Goal: Task Accomplishment & Management: Use online tool/utility

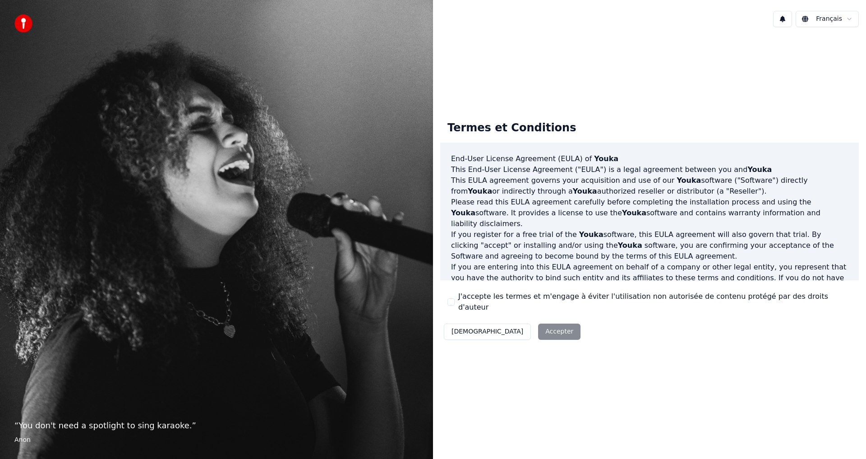
click at [511, 320] on div "Décliner Accepter" at bounding box center [512, 331] width 144 height 23
click at [510, 328] on div "Décliner Accepter" at bounding box center [512, 331] width 144 height 23
click at [508, 325] on div "Décliner Accepter" at bounding box center [512, 331] width 144 height 23
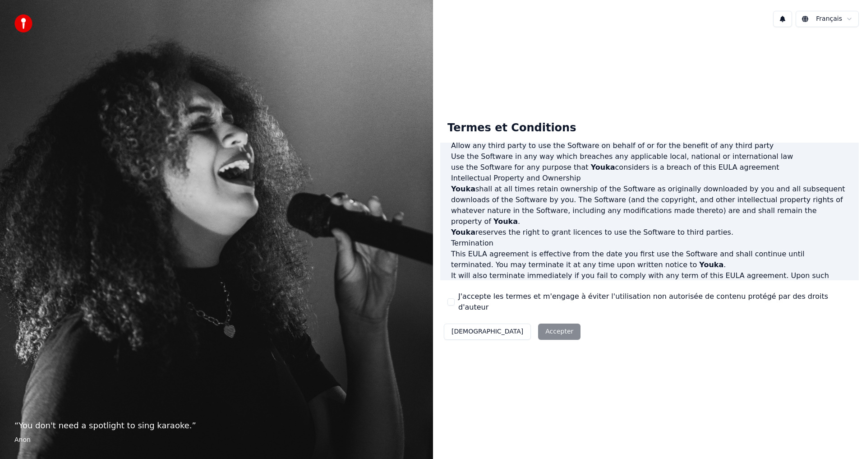
scroll to position [360, 0]
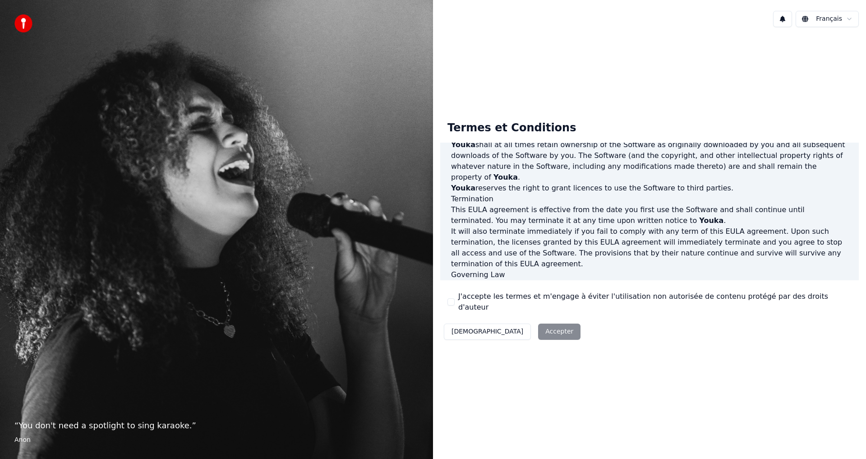
click at [505, 327] on div "Décliner Accepter" at bounding box center [512, 331] width 144 height 23
click at [577, 297] on label "J'accepte les termes et m'engage à éviter l'utilisation non autorisée de conten…" at bounding box center [654, 302] width 393 height 22
click at [455, 298] on button "J'accepte les termes et m'engage à éviter l'utilisation non autorisée de conten…" at bounding box center [450, 301] width 7 height 7
click at [538, 323] on button "Accepter" at bounding box center [559, 331] width 42 height 16
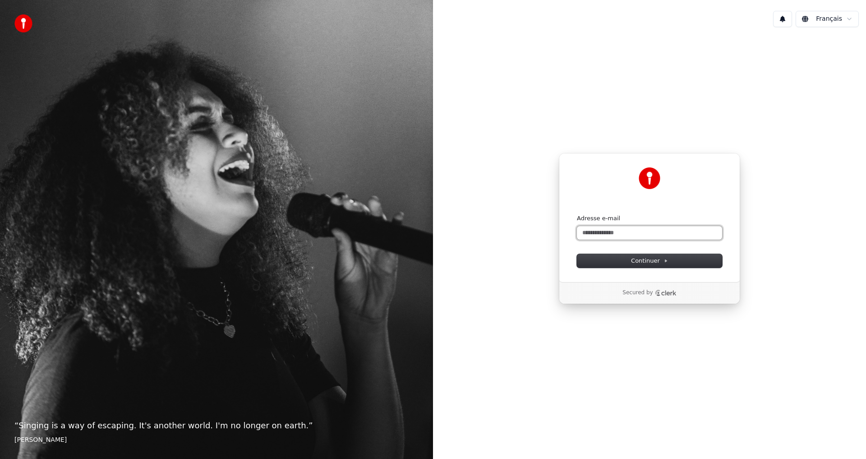
click at [646, 234] on input "Adresse e-mail" at bounding box center [649, 233] width 145 height 14
click at [640, 259] on span "Continuer" at bounding box center [649, 261] width 37 height 8
type input "**********"
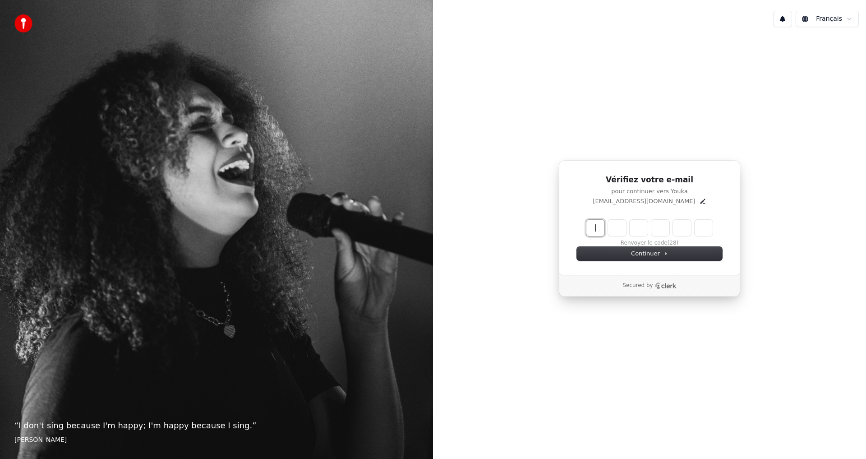
click at [602, 228] on input "Enter verification code" at bounding box center [658, 228] width 144 height 16
type input "******"
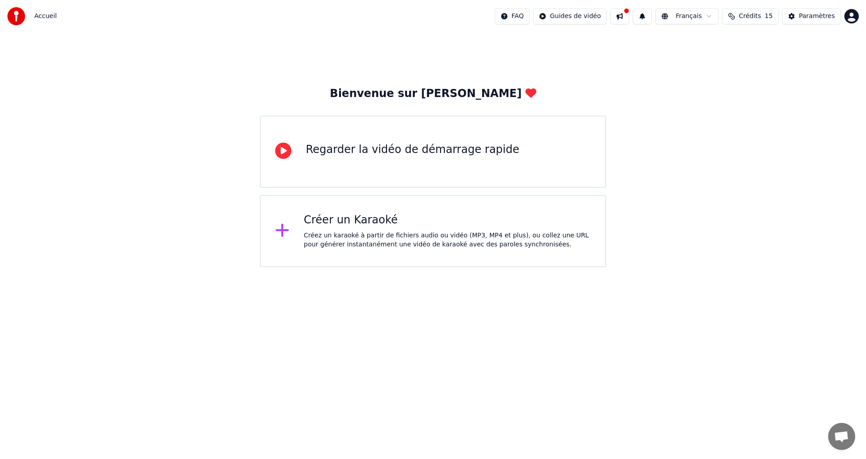
click at [410, 150] on div "Regarder la vidéo de démarrage rapide" at bounding box center [412, 149] width 213 height 14
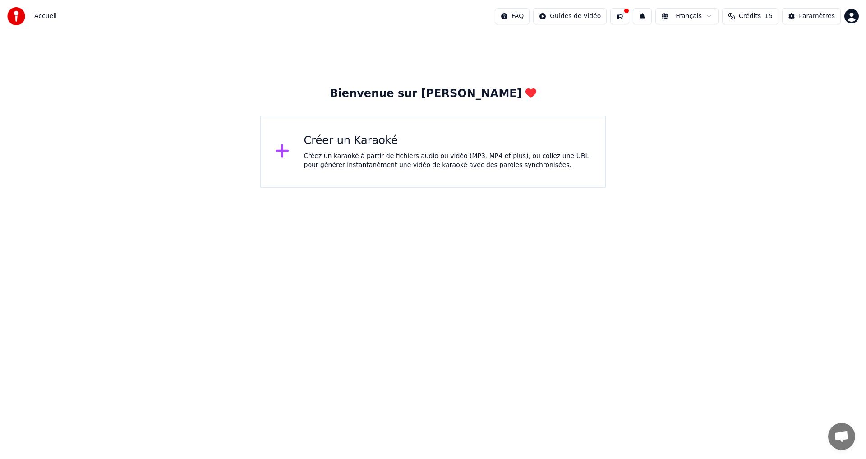
click at [357, 156] on div "Créez un karaoké à partir de fichiers audio ou vidéo (MP3, MP4 et plus), ou col…" at bounding box center [447, 161] width 287 height 18
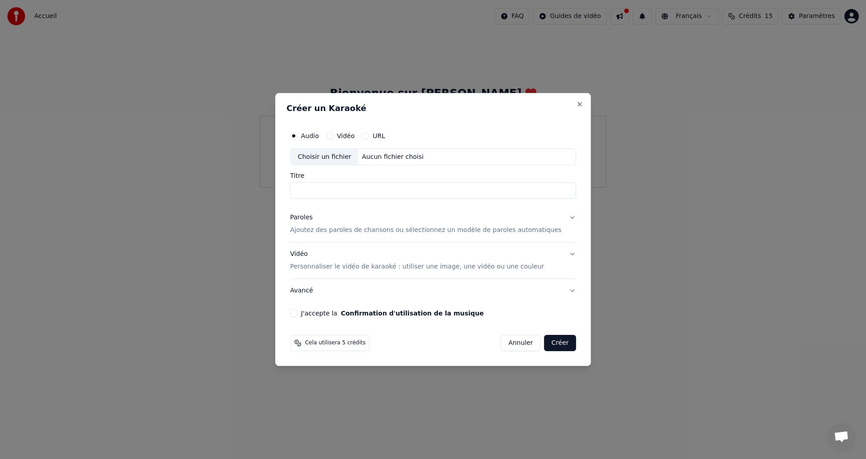
click at [369, 133] on button "URL" at bounding box center [365, 135] width 7 height 7
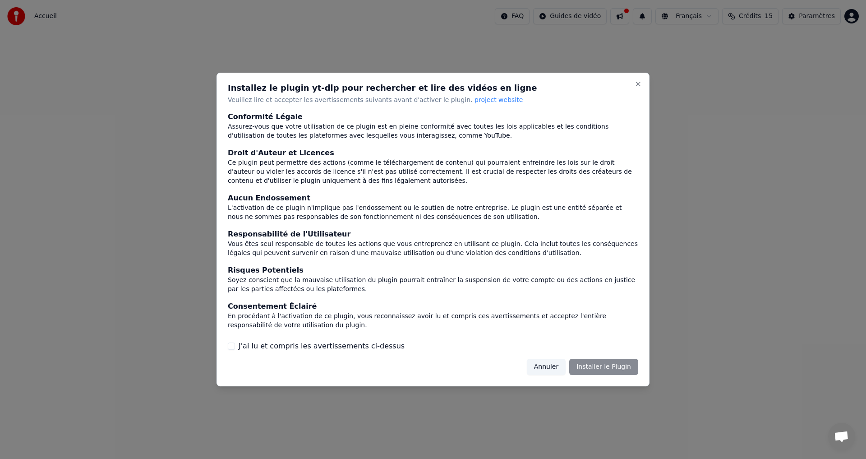
click at [610, 366] on div "Annuler Installer le Plugin" at bounding box center [582, 366] width 111 height 16
click at [363, 343] on label "J'ai lu et compris les avertissements ci-dessus" at bounding box center [322, 345] width 166 height 11
click at [235, 343] on button "J'ai lu et compris les avertissements ci-dessus" at bounding box center [231, 345] width 7 height 7
click at [595, 370] on button "Installer le Plugin" at bounding box center [603, 366] width 69 height 16
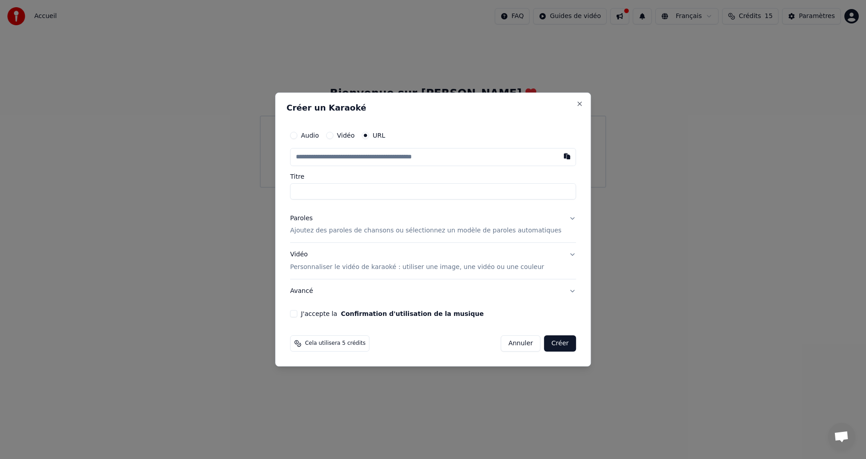
click at [389, 151] on input "text" at bounding box center [433, 157] width 286 height 18
paste input "**********"
type input "**********"
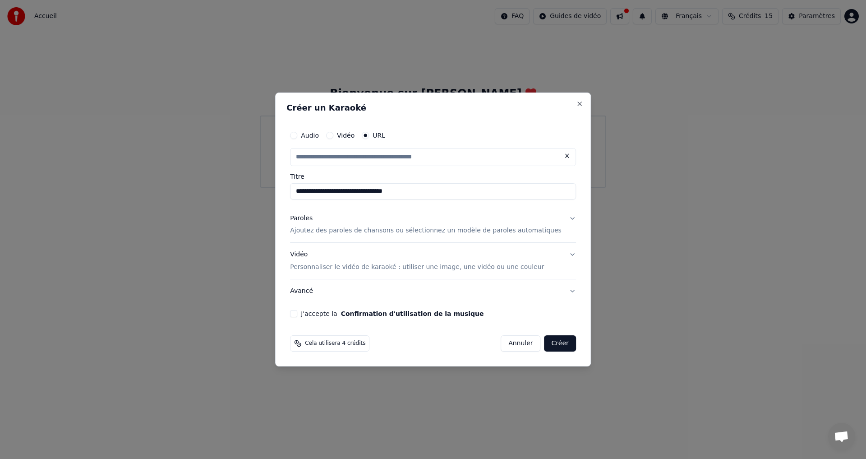
click at [413, 228] on p "Ajoutez des paroles de chansons ou sélectionnez un modèle de paroles automatiqu…" at bounding box center [425, 230] width 271 height 9
type input "**********"
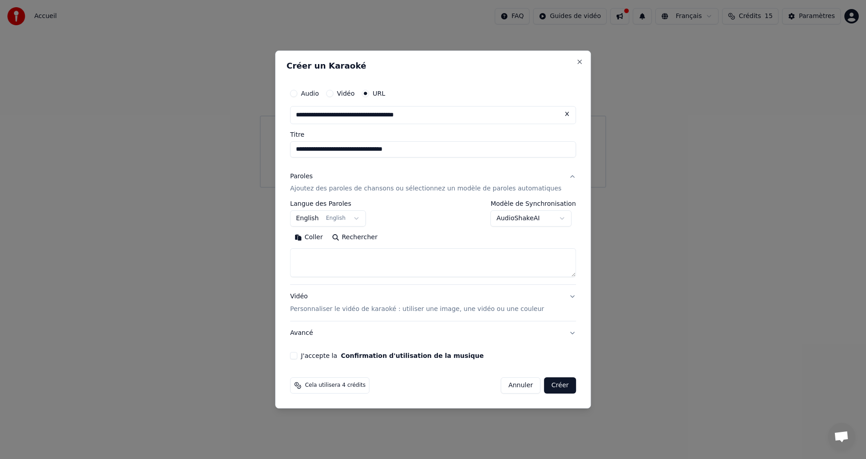
click at [363, 216] on button "English English" at bounding box center [328, 219] width 76 height 16
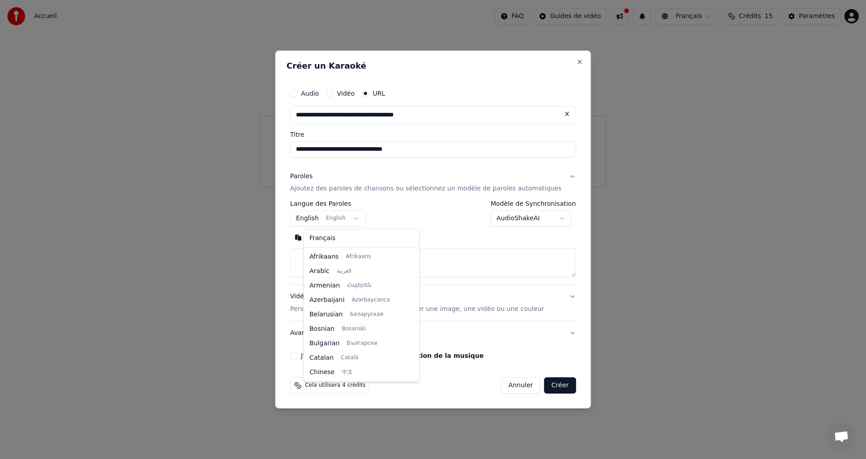
scroll to position [72, 0]
select select "**"
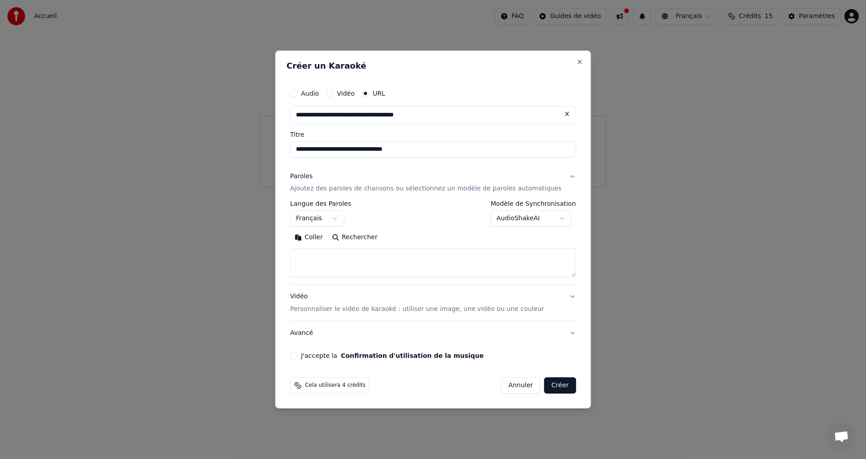
click at [352, 262] on textarea at bounding box center [433, 262] width 286 height 29
paste textarea "**********"
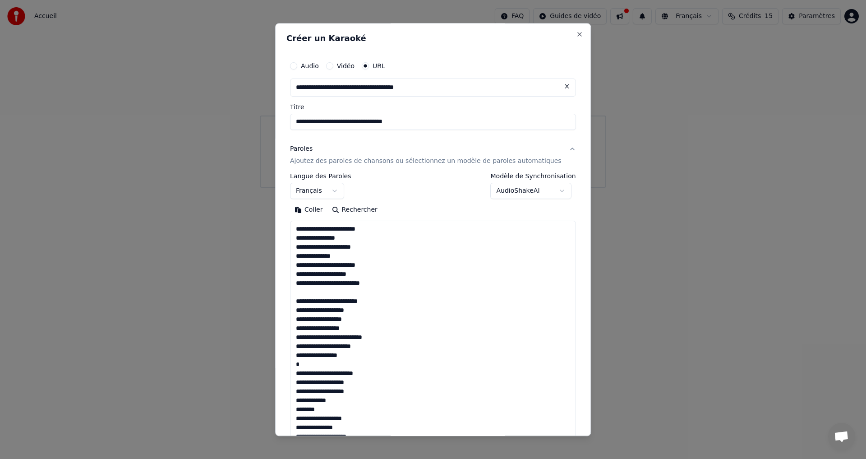
scroll to position [372, 0]
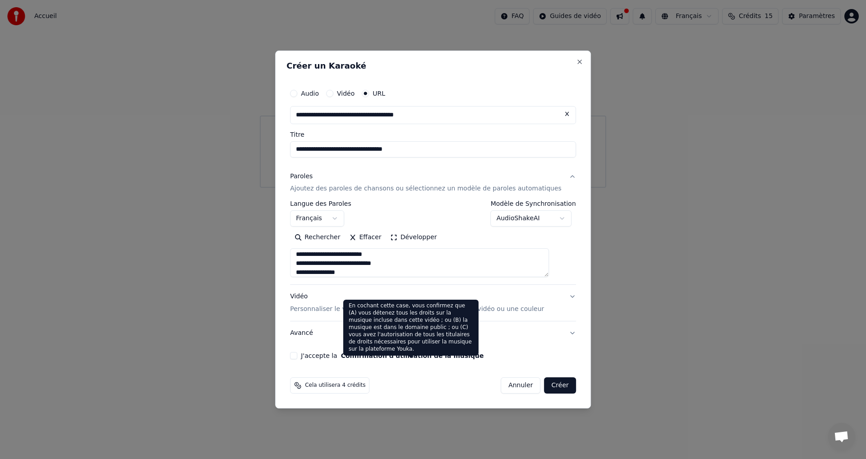
type textarea "**********"
click at [398, 353] on button "Confirmation d'utilisation de la musique" at bounding box center [412, 355] width 143 height 6
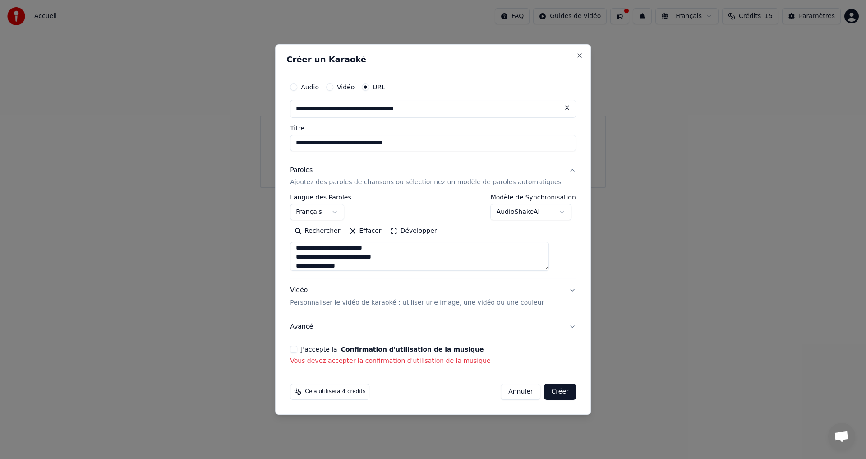
click at [302, 349] on div "**********" at bounding box center [432, 221] width 293 height 295
click at [297, 349] on button "J'accepte la Confirmation d'utilisation de la musique" at bounding box center [293, 348] width 7 height 7
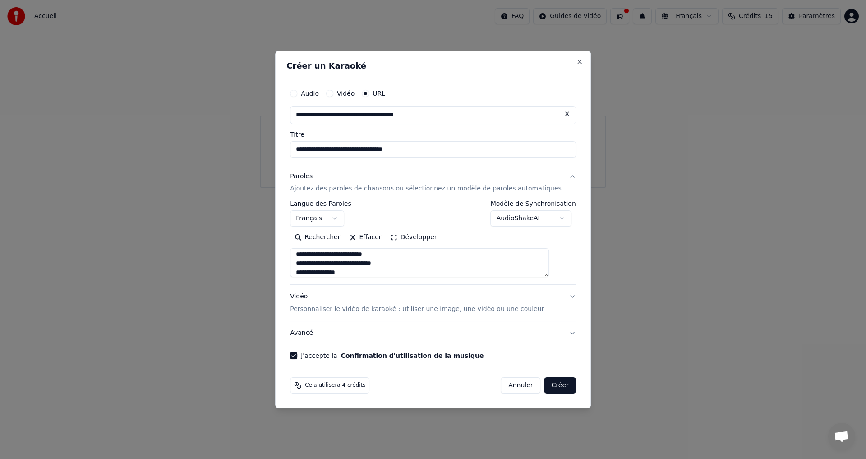
click at [549, 385] on button "Créer" at bounding box center [560, 385] width 32 height 16
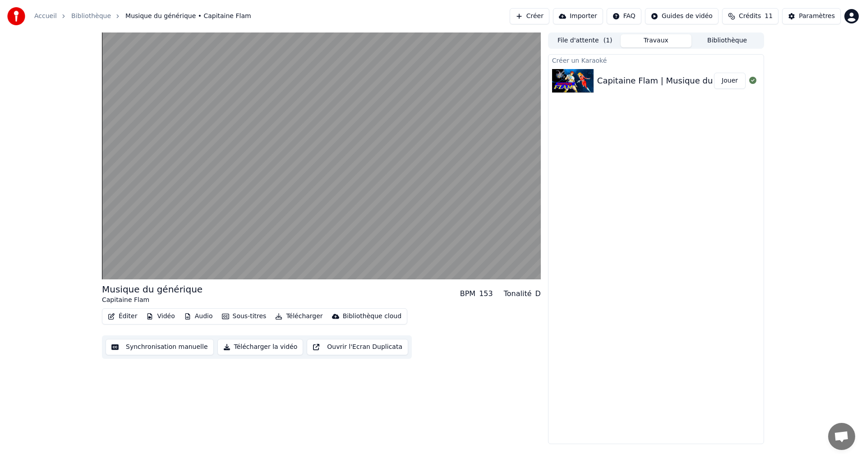
click at [164, 315] on button "Vidéo" at bounding box center [160, 316] width 36 height 13
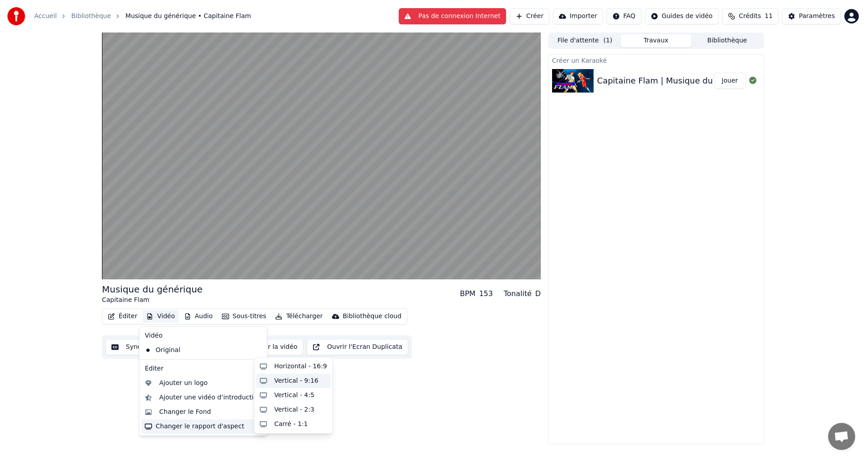
click at [303, 381] on div "Vertical - 9:16" at bounding box center [296, 380] width 44 height 9
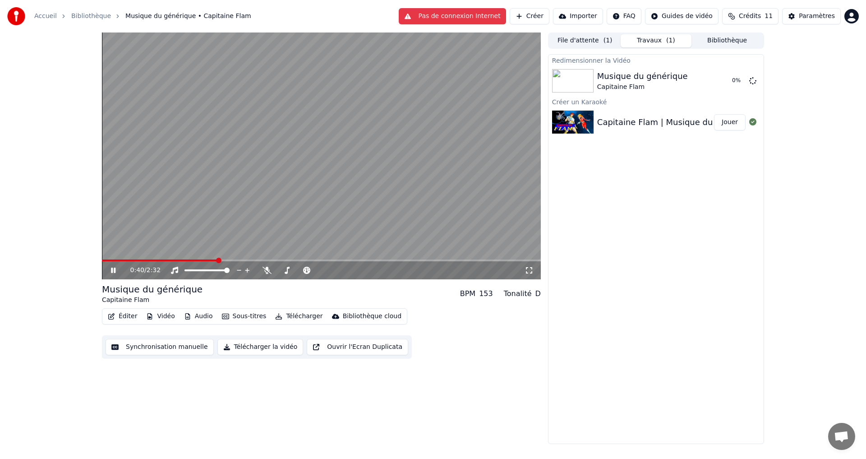
drag, startPoint x: 132, startPoint y: 258, endPoint x: 87, endPoint y: 270, distance: 46.6
click at [87, 270] on div "0:40 / 2:32 Musique du générique Capitaine Flam BPM 153 Tonalité D Éditer Vidéo…" at bounding box center [433, 237] width 866 height 411
click at [105, 259] on video at bounding box center [321, 155] width 439 height 247
click at [102, 260] on span at bounding box center [102, 260] width 0 height 2
click at [115, 266] on div "0:00 / 2:32" at bounding box center [322, 270] width 432 height 9
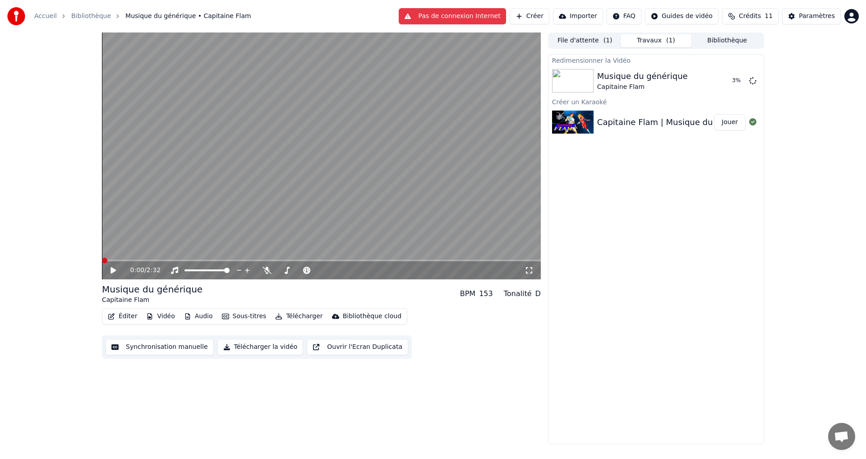
click at [110, 272] on icon at bounding box center [119, 269] width 21 height 7
click at [530, 268] on icon at bounding box center [528, 269] width 9 height 7
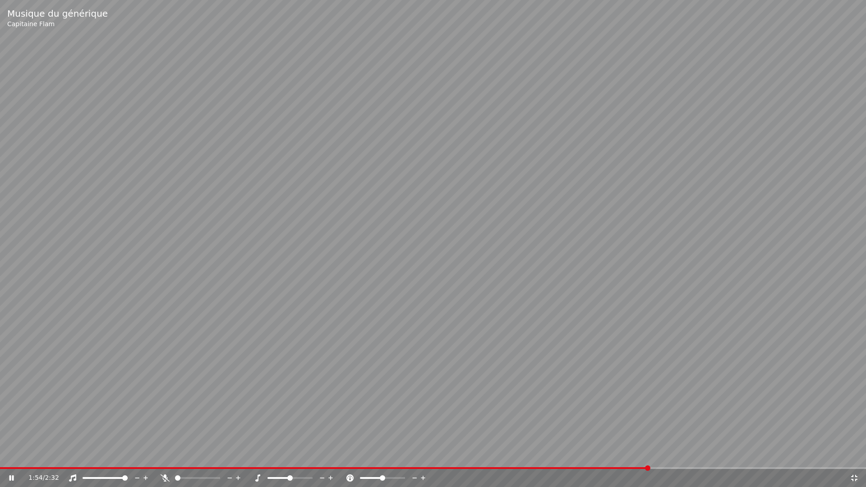
click at [851, 458] on icon at bounding box center [854, 477] width 9 height 7
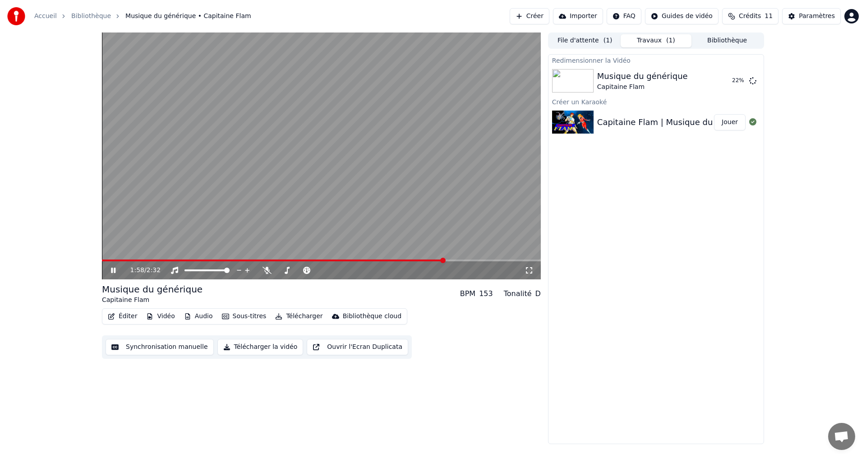
click at [112, 267] on icon at bounding box center [119, 269] width 21 height 7
click at [693, 77] on div "Musique du générique Capitaine Flam" at bounding box center [655, 81] width 117 height 22
click at [619, 78] on div "Musique du générique" at bounding box center [642, 76] width 91 height 13
click at [650, 76] on div "Musique du générique" at bounding box center [642, 76] width 91 height 13
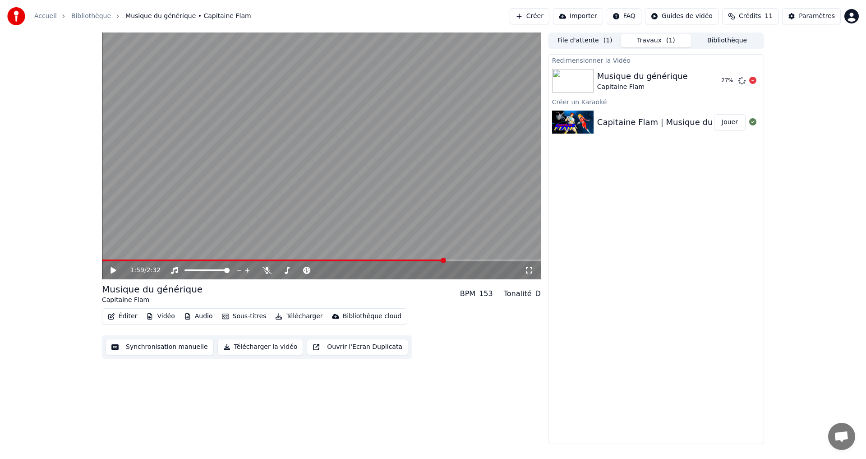
click at [650, 76] on div "Musique du générique" at bounding box center [642, 76] width 91 height 13
click at [580, 75] on img at bounding box center [572, 80] width 41 height 23
click at [627, 71] on div "Musique du générique" at bounding box center [642, 76] width 91 height 13
click at [672, 116] on div "Capitaine Flam | Musique du générique." at bounding box center [678, 122] width 162 height 13
click at [589, 42] on button "File d'attente ( 1 )" at bounding box center [584, 40] width 71 height 13
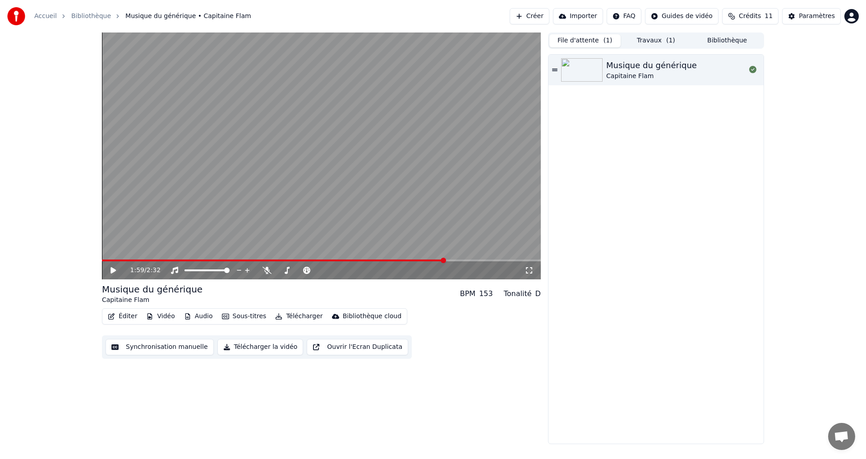
click at [558, 68] on div "Musique du générique Capitaine Flam" at bounding box center [655, 70] width 215 height 31
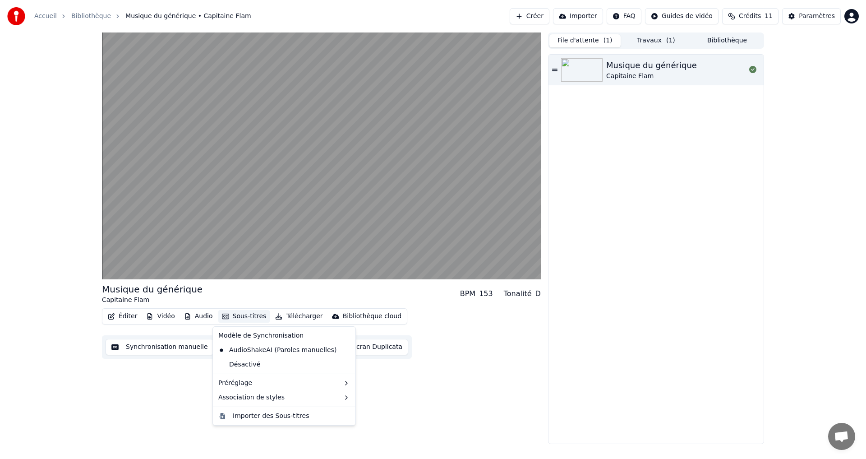
click at [238, 313] on button "Sous-titres" at bounding box center [244, 316] width 52 height 13
click at [571, 353] on div "Musique du générique Capitaine Flam" at bounding box center [655, 249] width 215 height 389
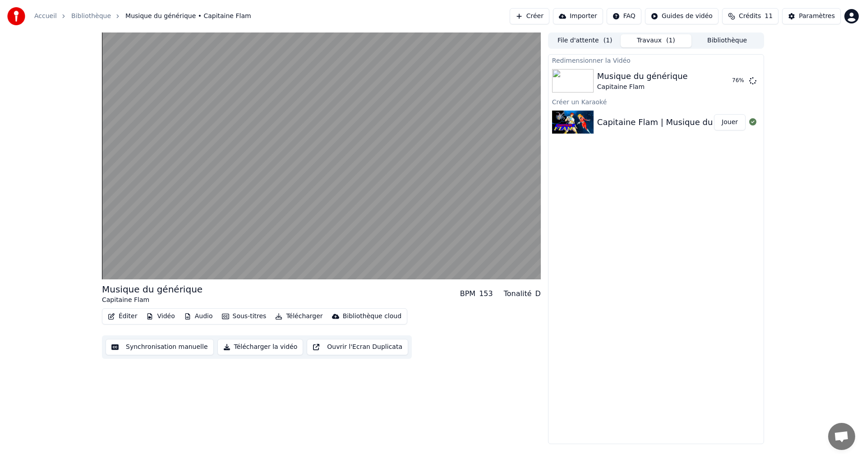
click at [654, 36] on button "Travaux ( 1 )" at bounding box center [655, 40] width 71 height 13
click at [638, 83] on div "Capitaine Flam" at bounding box center [642, 87] width 91 height 9
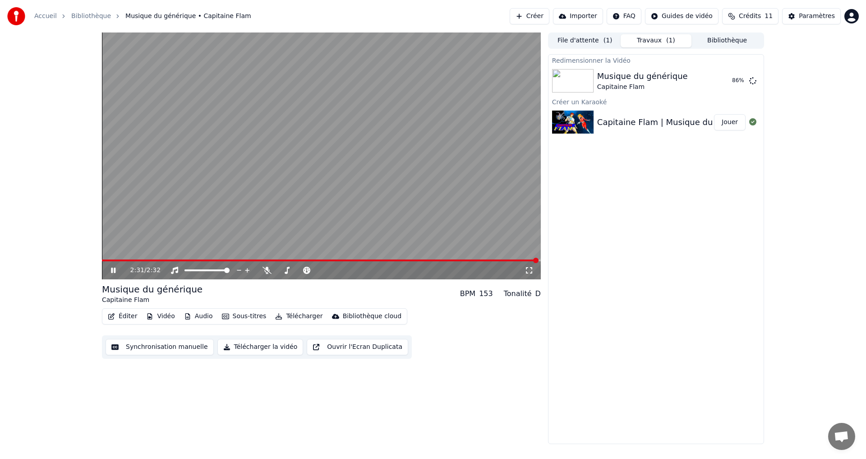
click at [111, 269] on icon at bounding box center [119, 269] width 21 height 7
click at [725, 166] on div "Redimensionner la Vidéo Musique du générique Capitaine Flam 86 % Créer un Karao…" at bounding box center [656, 249] width 216 height 390
click at [654, 72] on div "Musique du générique" at bounding box center [642, 76] width 91 height 13
click at [733, 79] on button "Jouer" at bounding box center [730, 81] width 32 height 16
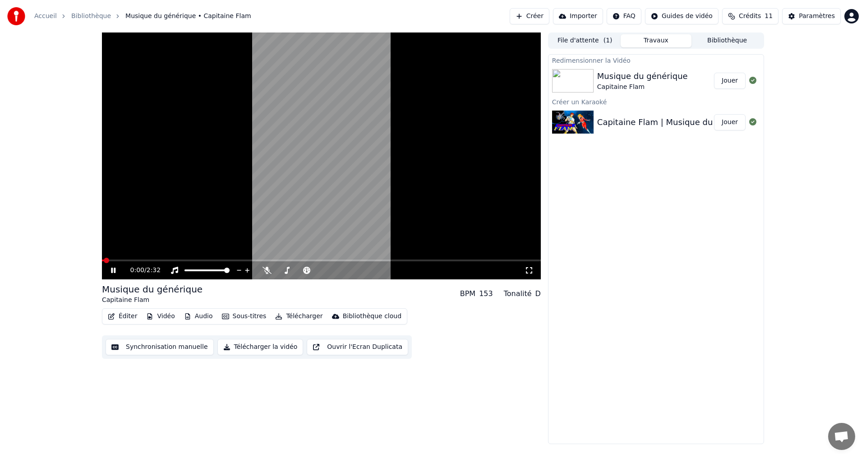
click at [529, 271] on icon at bounding box center [528, 269] width 9 height 7
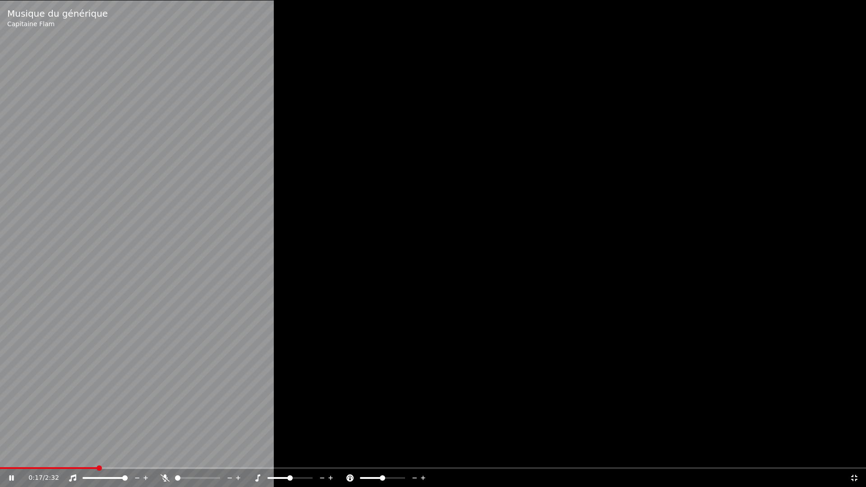
click at [852, 458] on div "0:17 / 2:32" at bounding box center [433, 478] width 866 height 18
click at [852, 458] on icon at bounding box center [854, 478] width 6 height 6
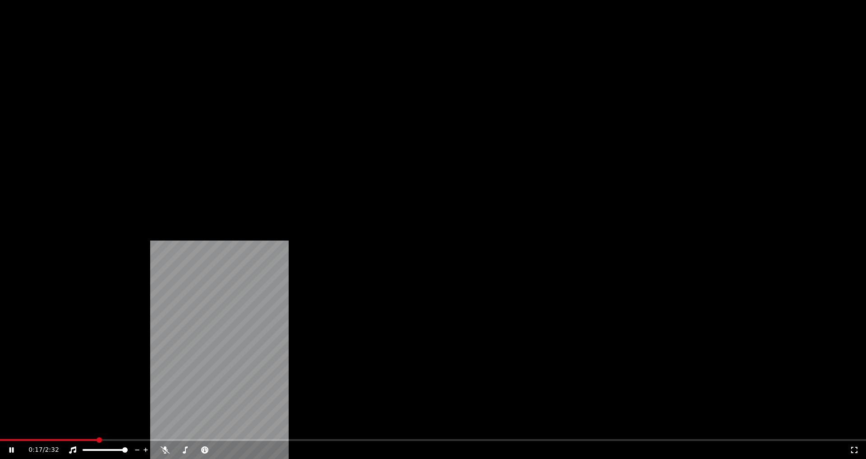
click at [290, 76] on button "Télécharger" at bounding box center [298, 69] width 55 height 13
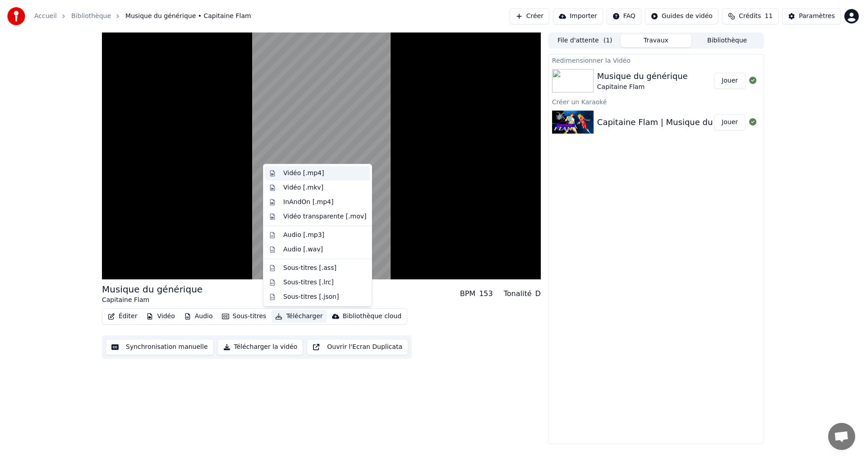
click at [307, 172] on div "Vidéo [.mp4]" at bounding box center [303, 173] width 41 height 9
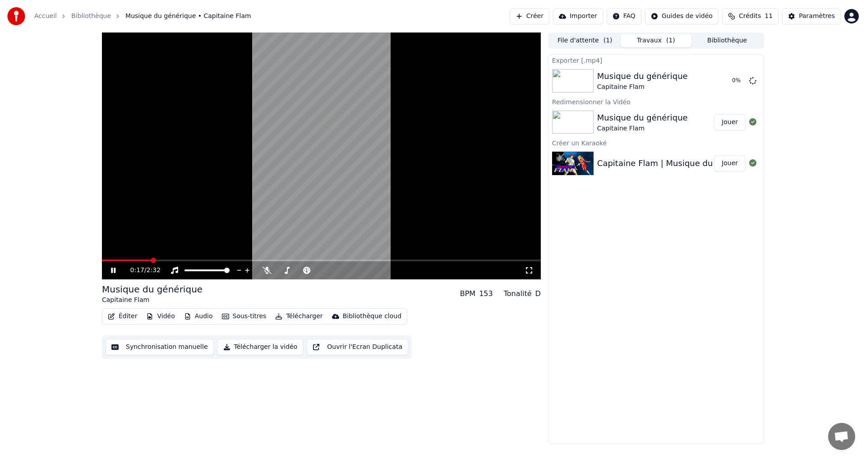
click at [296, 173] on video at bounding box center [321, 155] width 439 height 247
drag, startPoint x: 176, startPoint y: 259, endPoint x: 189, endPoint y: 260, distance: 13.1
click at [189, 260] on div "0:17 / 2:32" at bounding box center [321, 155] width 439 height 247
drag, startPoint x: 342, startPoint y: 142, endPoint x: 329, endPoint y: 114, distance: 31.1
click at [329, 114] on video at bounding box center [321, 155] width 439 height 247
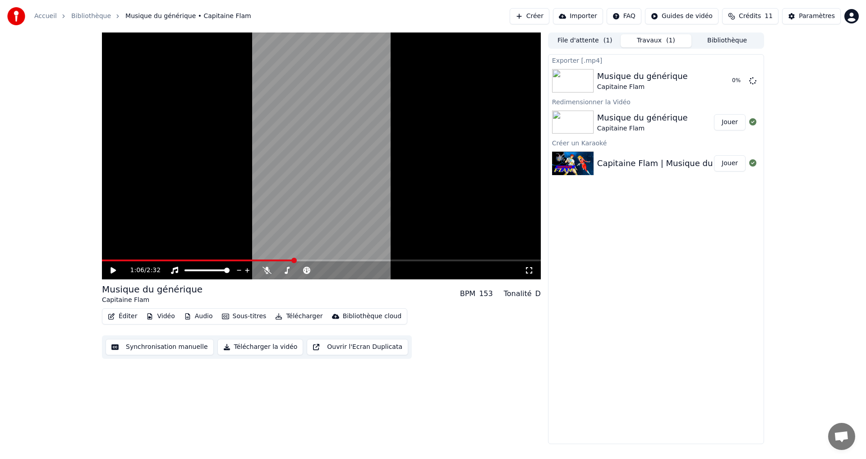
click at [344, 242] on video at bounding box center [321, 155] width 439 height 247
click at [338, 196] on video at bounding box center [321, 155] width 439 height 247
click at [317, 347] on button "Ouvrir l'Ecran Duplicata" at bounding box center [357, 347] width 101 height 16
click at [357, 268] on icon at bounding box center [359, 270] width 9 height 9
click at [369, 269] on icon at bounding box center [371, 270] width 9 height 9
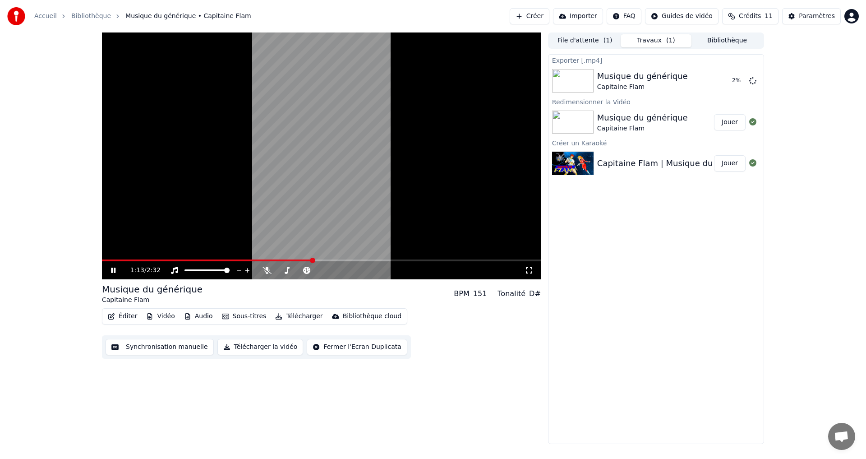
click at [260, 168] on video at bounding box center [321, 155] width 439 height 247
click at [149, 349] on button "Synchronisation manuelle" at bounding box center [160, 347] width 108 height 16
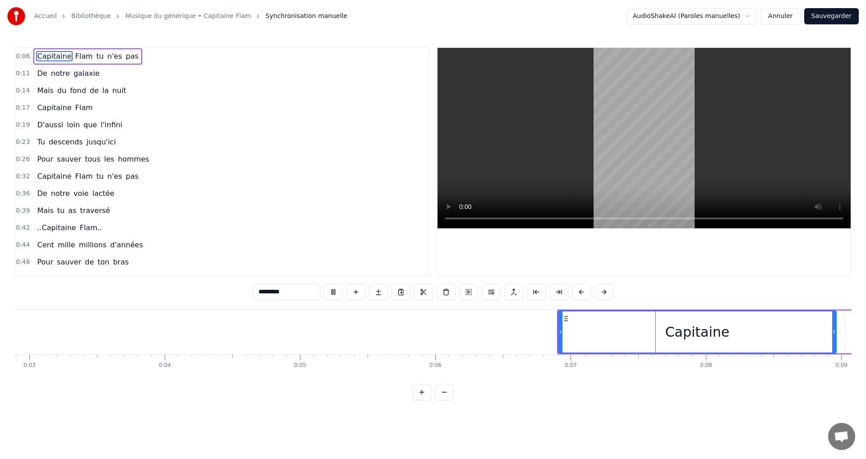
scroll to position [0, 935]
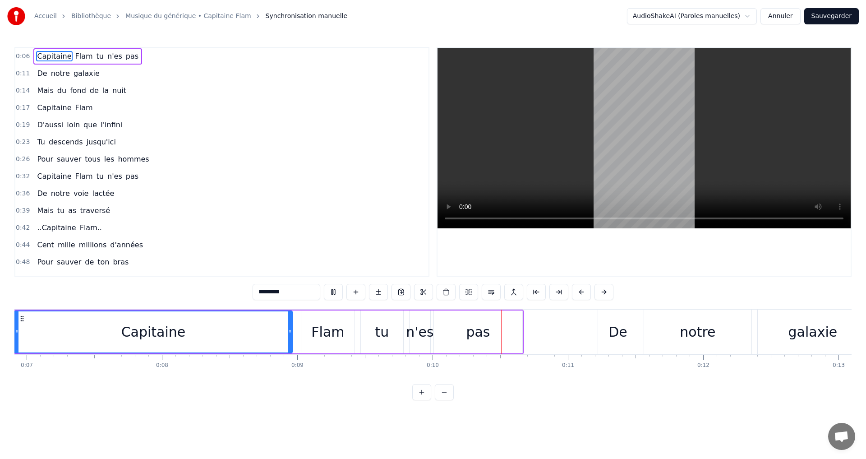
click at [642, 184] on video at bounding box center [643, 138] width 413 height 180
click at [582, 290] on button at bounding box center [581, 292] width 19 height 16
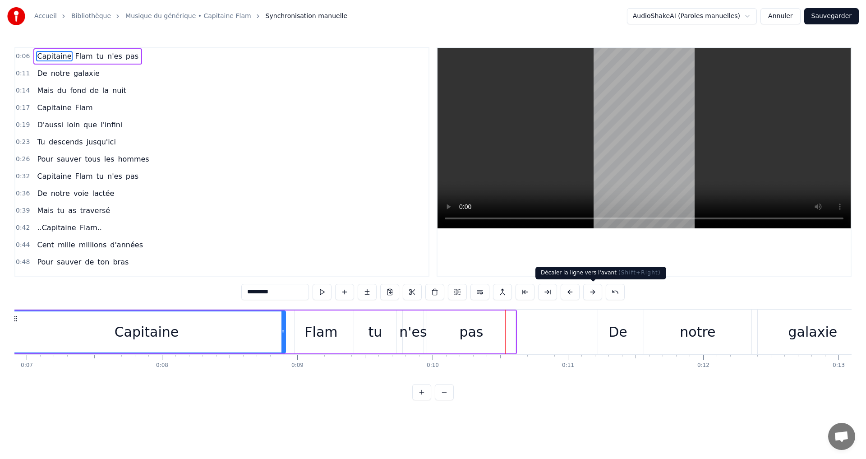
click at [592, 290] on button at bounding box center [592, 292] width 19 height 16
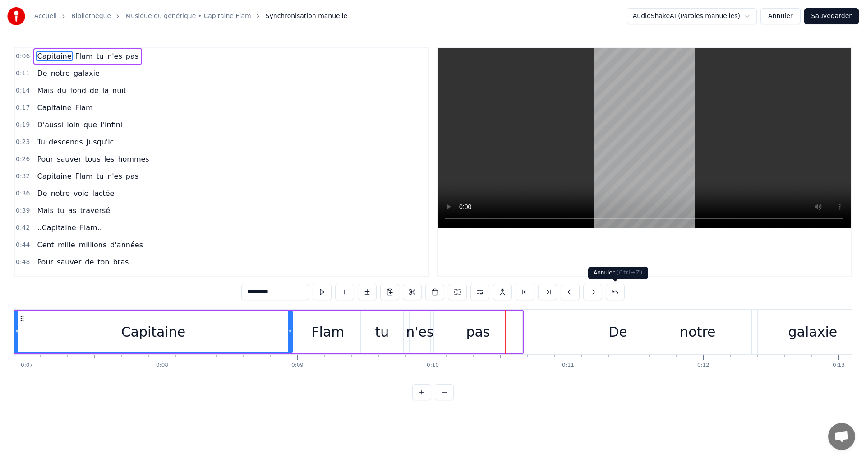
click at [609, 291] on button at bounding box center [615, 292] width 19 height 16
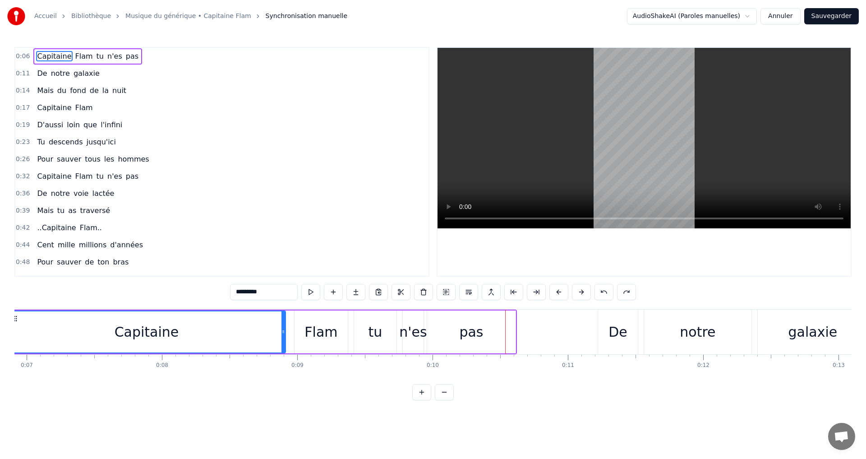
click at [604, 292] on button at bounding box center [603, 292] width 19 height 16
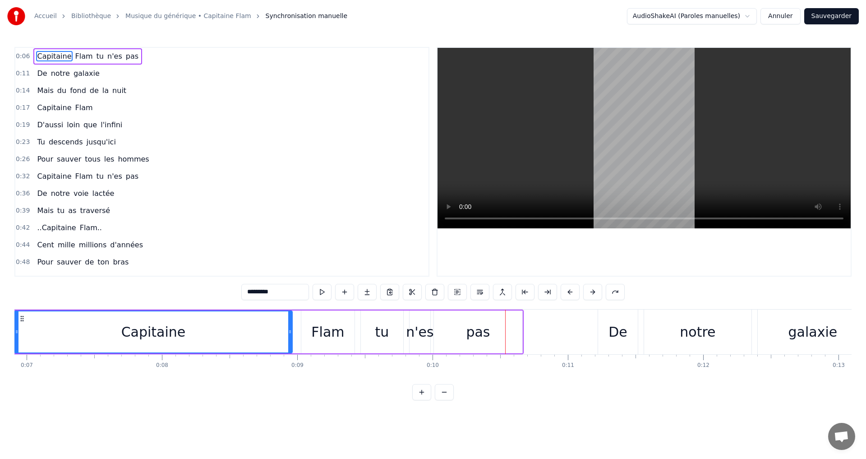
click at [604, 292] on div "*********" at bounding box center [432, 292] width 383 height 16
click at [613, 291] on button at bounding box center [615, 292] width 19 height 16
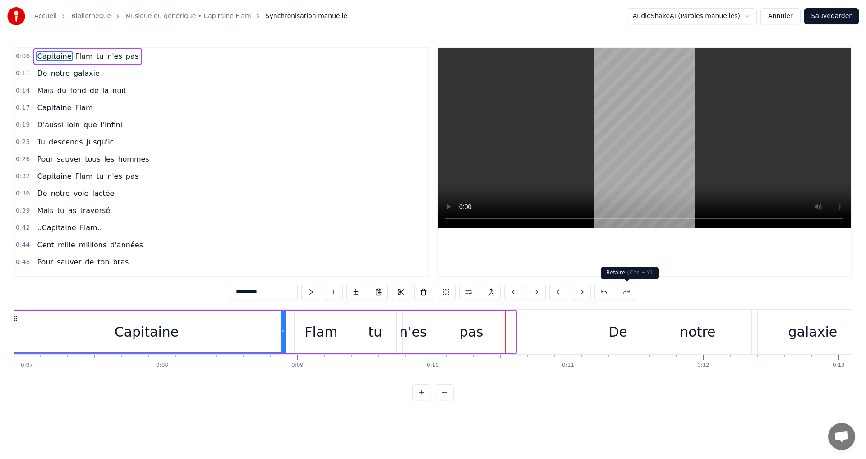
click at [626, 291] on button at bounding box center [626, 292] width 19 height 16
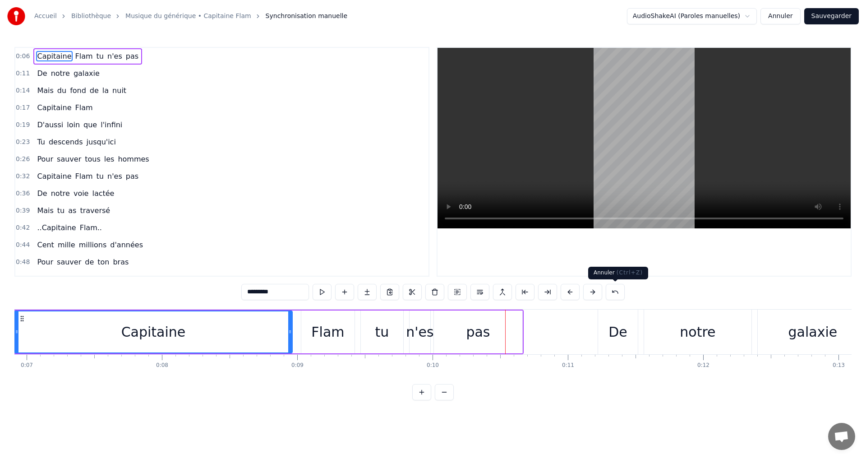
click at [613, 291] on button at bounding box center [615, 292] width 19 height 16
click at [616, 291] on div "*********" at bounding box center [433, 292] width 406 height 16
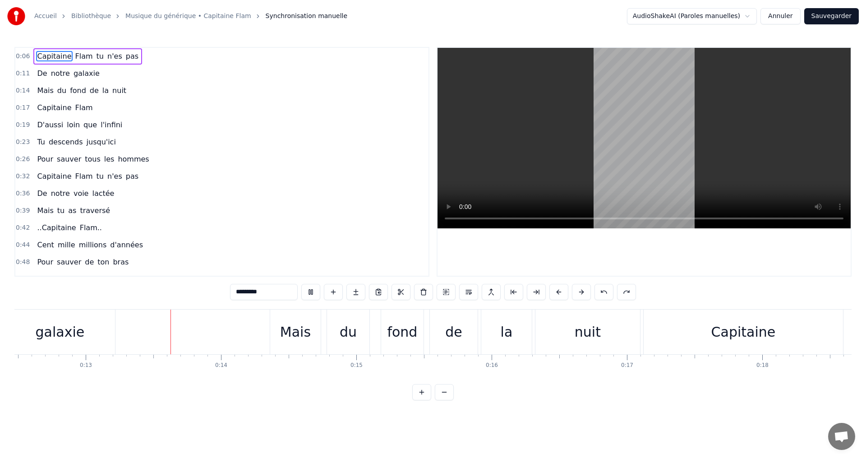
scroll to position [0, 1688]
click at [734, 327] on div "Capitaine" at bounding box center [743, 332] width 64 height 20
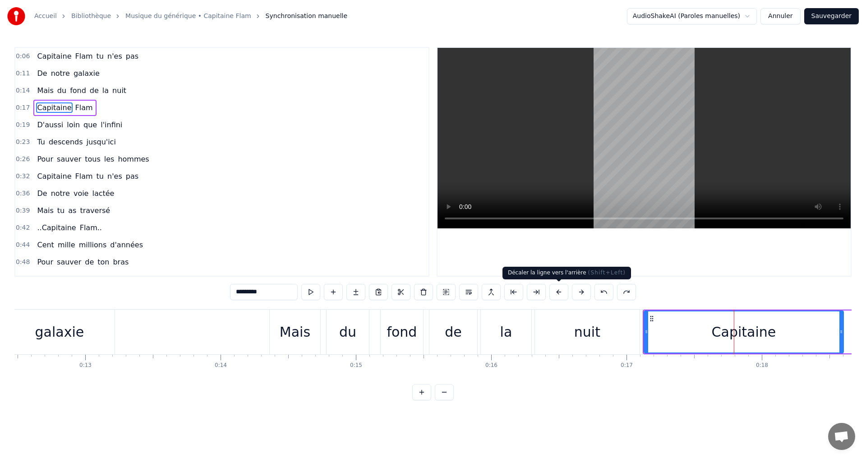
click at [560, 292] on button at bounding box center [558, 292] width 19 height 16
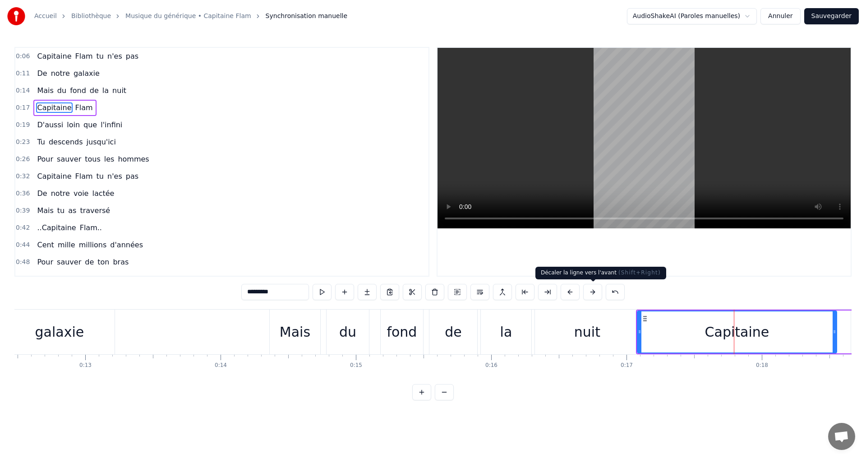
click at [588, 292] on button at bounding box center [592, 292] width 19 height 16
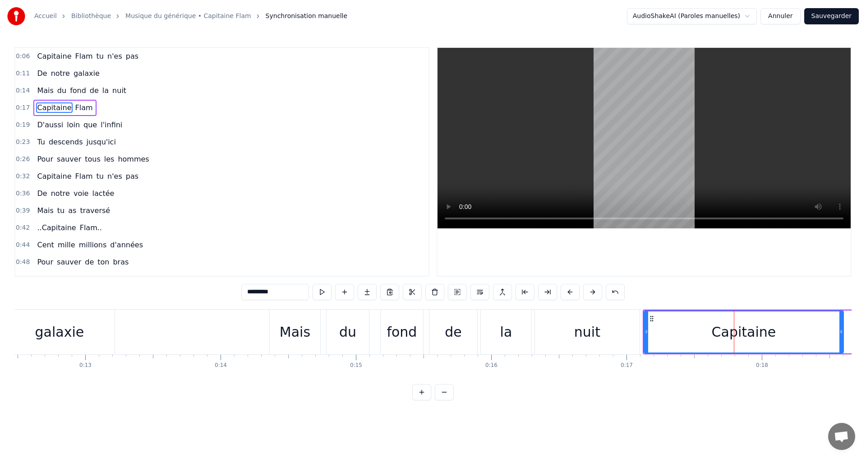
click at [739, 18] on html "Accueil Bibliothèque Musique du générique • Capitaine Flam Synchronisation manu…" at bounding box center [433, 207] width 866 height 414
click at [740, 18] on html "Accueil Bibliothèque Musique du générique • Capitaine Flam Synchronisation manu…" at bounding box center [433, 207] width 866 height 414
click at [461, 290] on button at bounding box center [457, 292] width 19 height 16
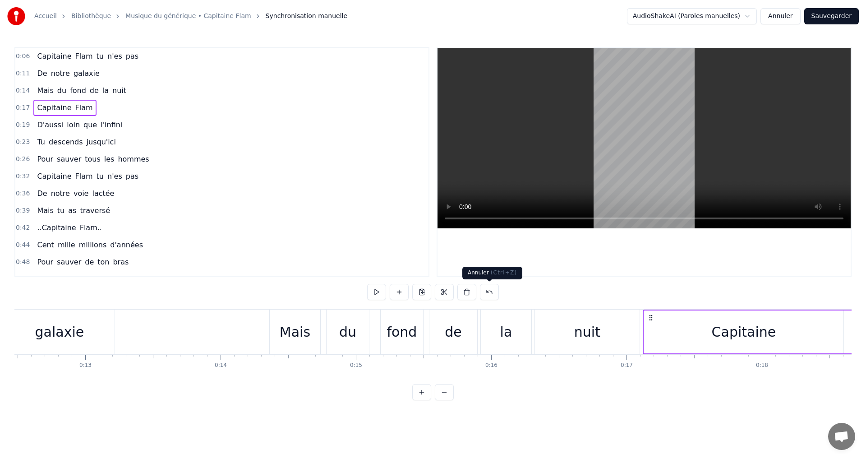
click at [292, 141] on div "0:23 Tu descends jusqu'ici" at bounding box center [221, 141] width 413 height 17
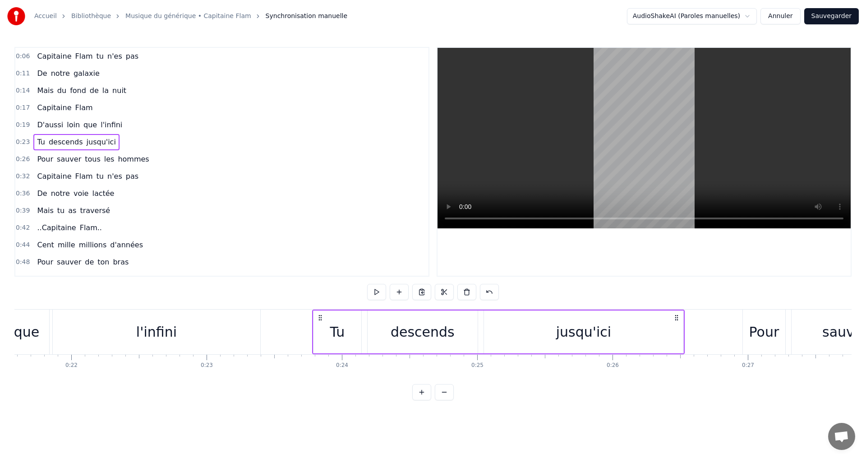
scroll to position [0, 3171]
